Goal: Find specific page/section: Find specific page/section

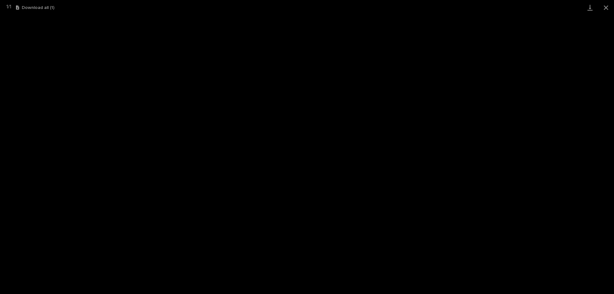
scroll to position [16, 0]
click at [606, 6] on button "Close gallery" at bounding box center [606, 7] width 16 height 15
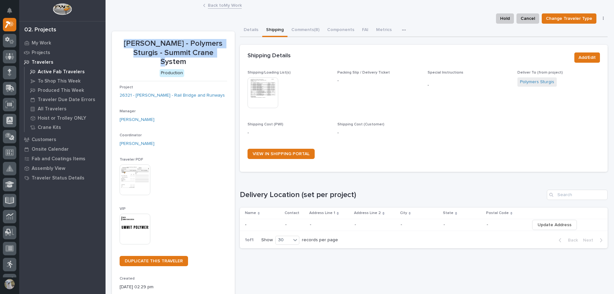
click at [52, 71] on p "Active Fab Travelers" at bounding box center [61, 72] width 47 height 6
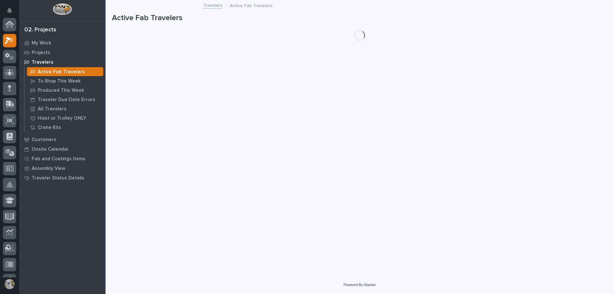
scroll to position [16, 0]
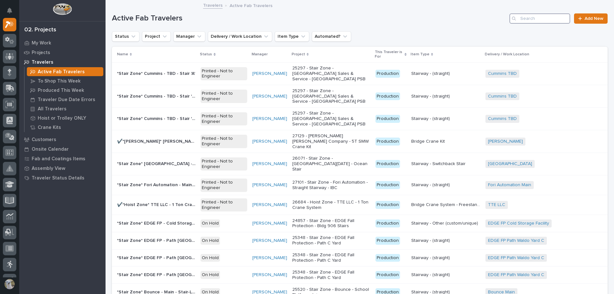
click at [540, 18] on input "Search" at bounding box center [539, 18] width 61 height 10
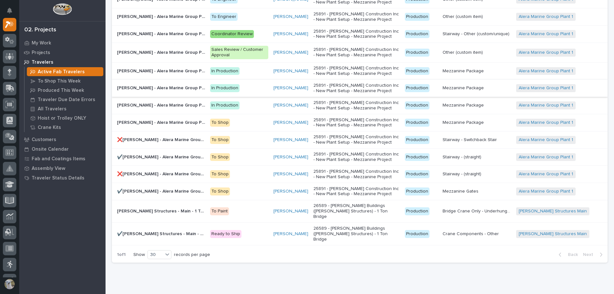
scroll to position [160, 0]
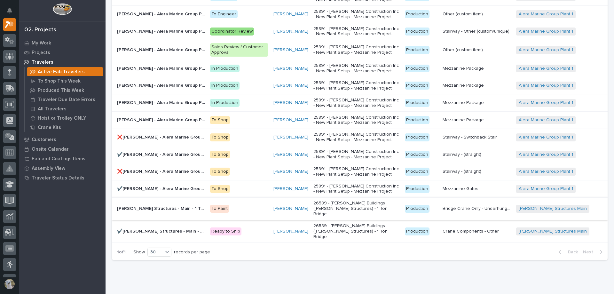
type input "589"
click at [160, 205] on p "[PERSON_NAME] Structures - Main - 1 Ton Bridge Crane" at bounding box center [161, 208] width 89 height 7
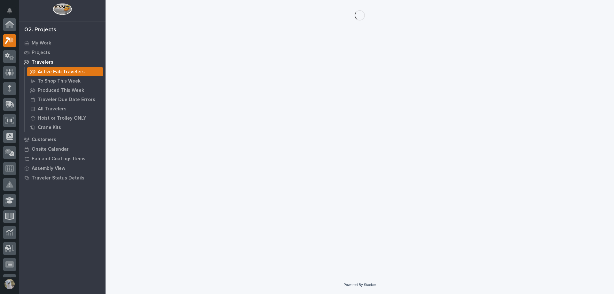
scroll to position [16, 0]
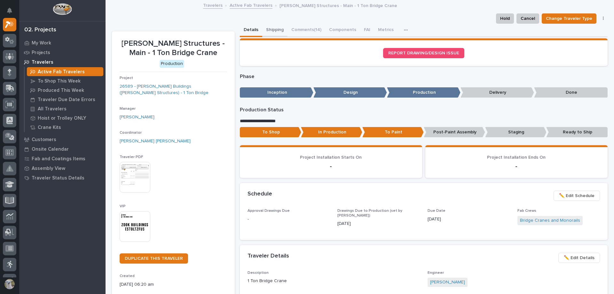
click at [278, 30] on button "Shipping" at bounding box center [274, 30] width 25 height 13
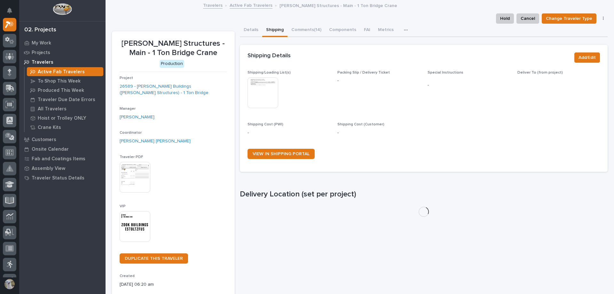
click at [269, 87] on img at bounding box center [262, 92] width 31 height 31
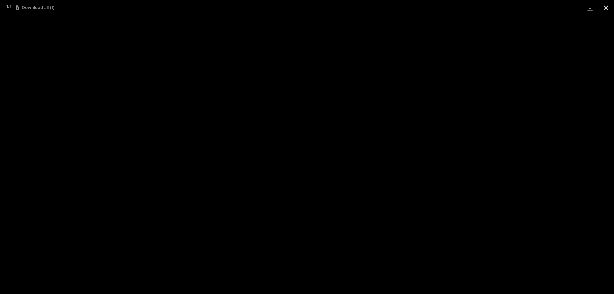
click at [605, 10] on button "Close gallery" at bounding box center [606, 7] width 16 height 15
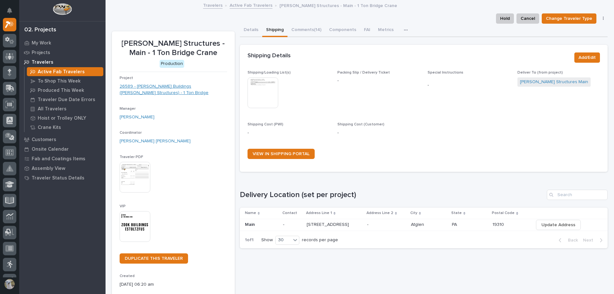
click at [146, 85] on link "26589 - [PERSON_NAME] Buildings ([PERSON_NAME] Structures) - 1 Ton Bridge" at bounding box center [173, 89] width 107 height 13
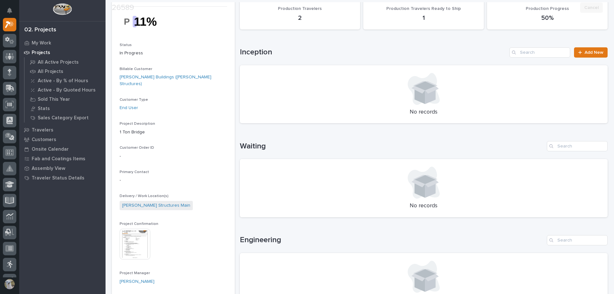
scroll to position [128, 0]
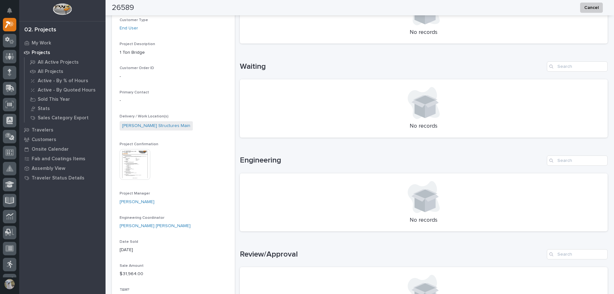
click at [124, 154] on img at bounding box center [135, 164] width 31 height 31
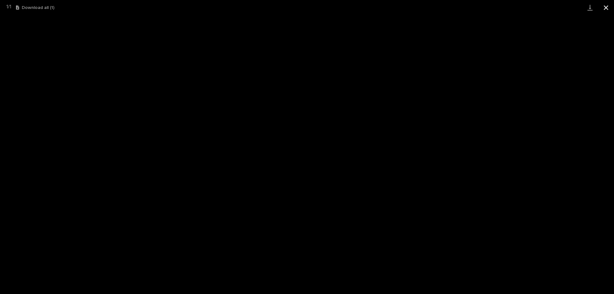
click at [604, 5] on button "Close gallery" at bounding box center [606, 7] width 16 height 15
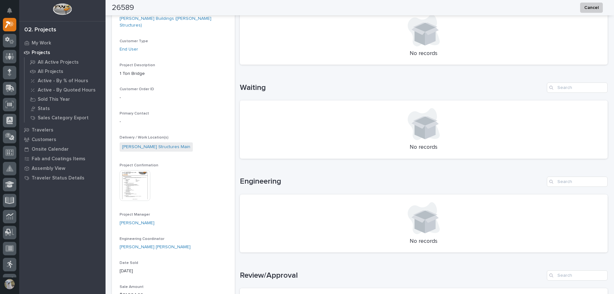
scroll to position [0, 0]
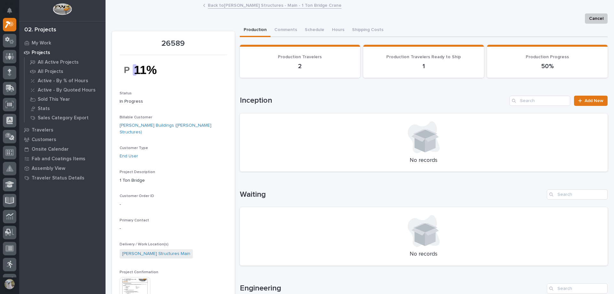
click at [263, 4] on link "Back to [PERSON_NAME] Structures - Main - 1 Ton Bridge Crane" at bounding box center [275, 4] width 134 height 7
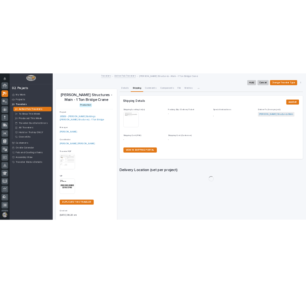
scroll to position [16, 0]
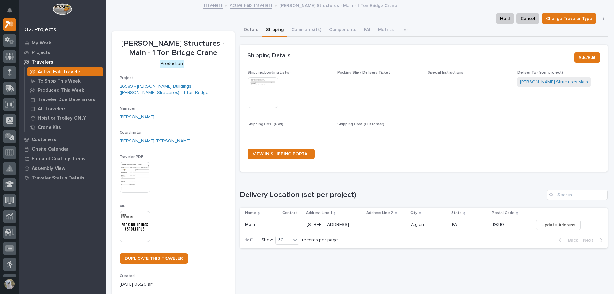
click at [249, 31] on button "Details" at bounding box center [251, 30] width 22 height 13
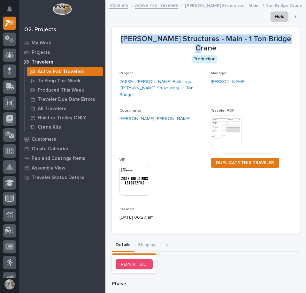
drag, startPoint x: 123, startPoint y: 37, endPoint x: 284, endPoint y: 36, distance: 161.4
click at [284, 36] on p "[PERSON_NAME] Structures - Main - 1 Ton Bridge Crane" at bounding box center [206, 44] width 173 height 19
copy p "[PERSON_NAME] Structures - Main - 1 Ton Bridge Crane"
